Goal: Task Accomplishment & Management: Use online tool/utility

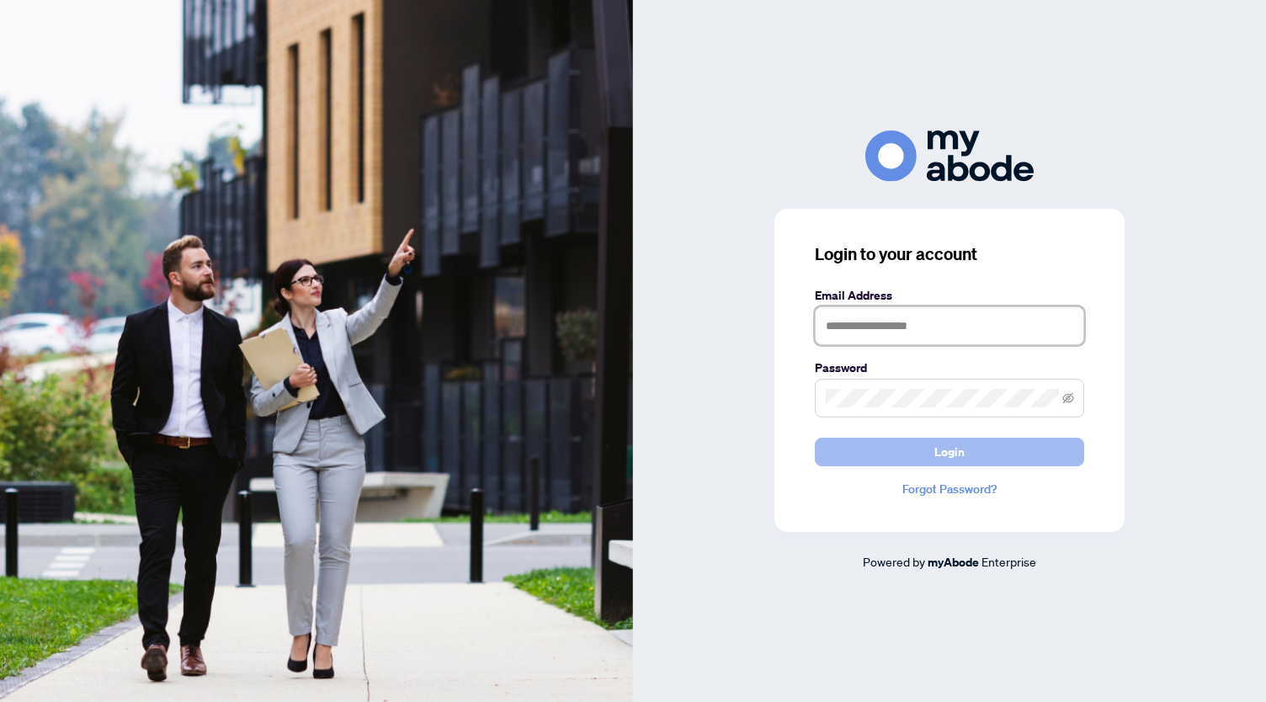
type input "**********"
click at [887, 444] on button "Login" at bounding box center [949, 452] width 269 height 29
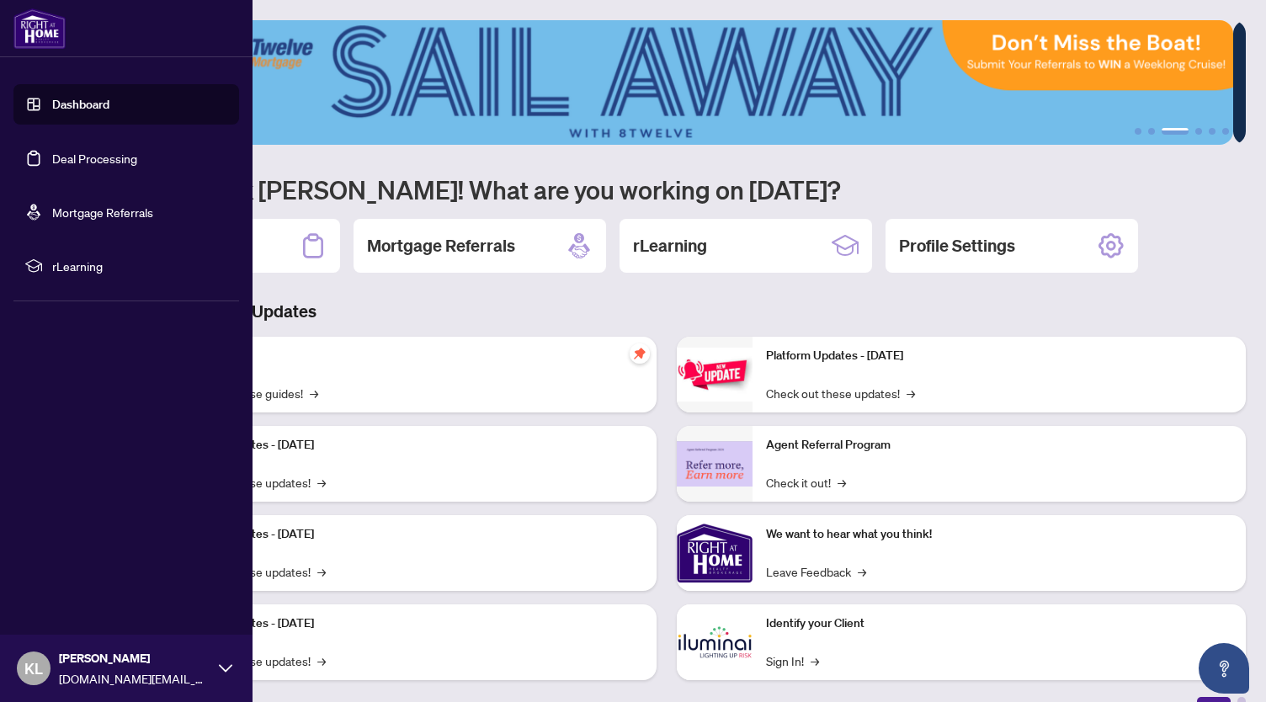
click at [52, 156] on link "Deal Processing" at bounding box center [94, 158] width 85 height 15
